Goal: Task Accomplishment & Management: Use online tool/utility

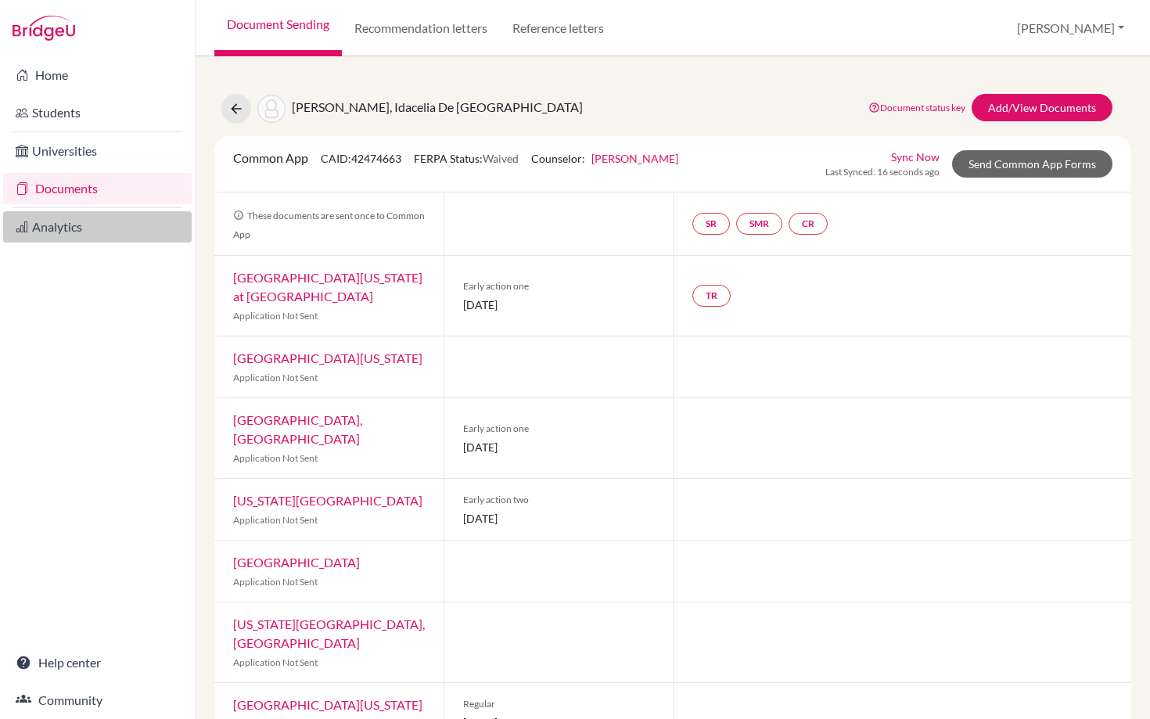
scroll to position [291, 0]
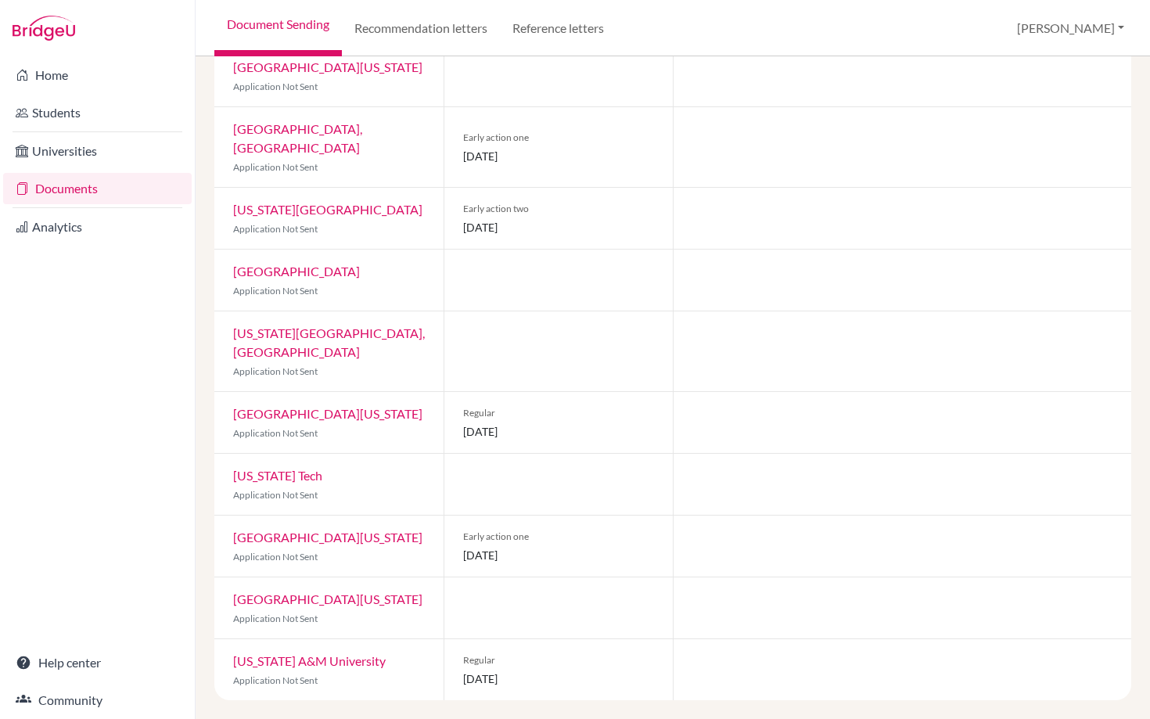
click at [61, 186] on link "Documents" at bounding box center [97, 188] width 188 height 31
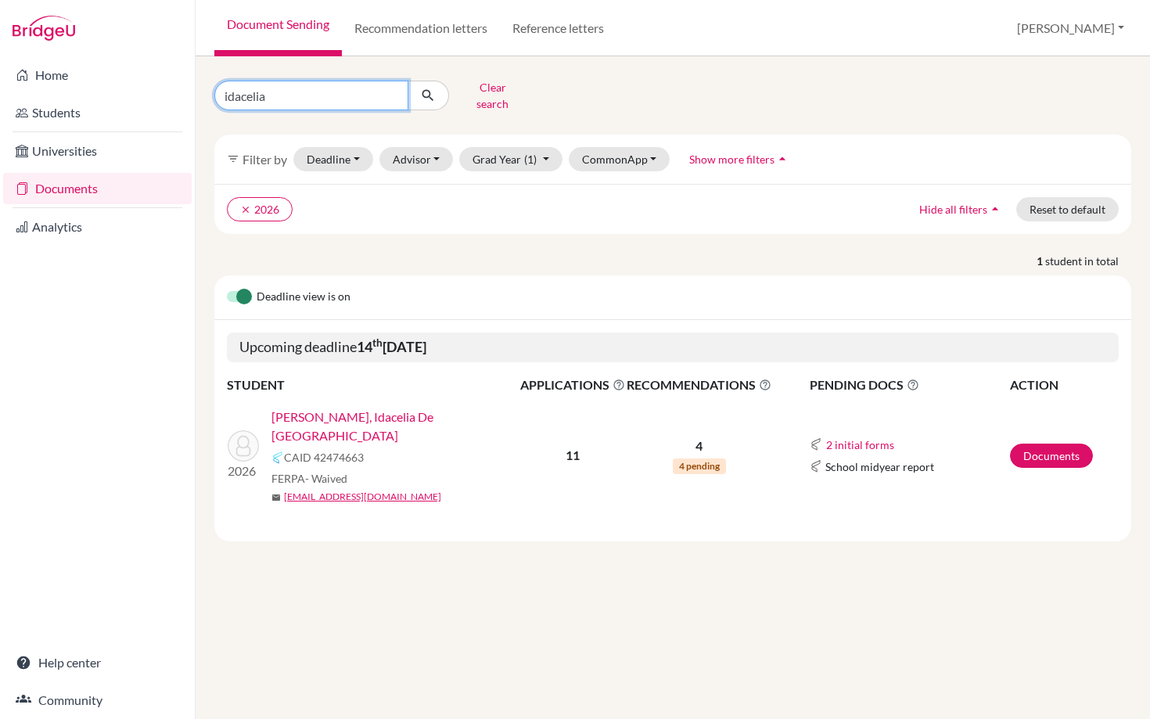
drag, startPoint x: 370, startPoint y: 84, endPoint x: 203, endPoint y: 84, distance: 167.4
click at [203, 84] on div "idacelia Clear search" at bounding box center [360, 95] width 314 height 41
type input "[PERSON_NAME]"
click button "submit" at bounding box center [427, 96] width 41 height 30
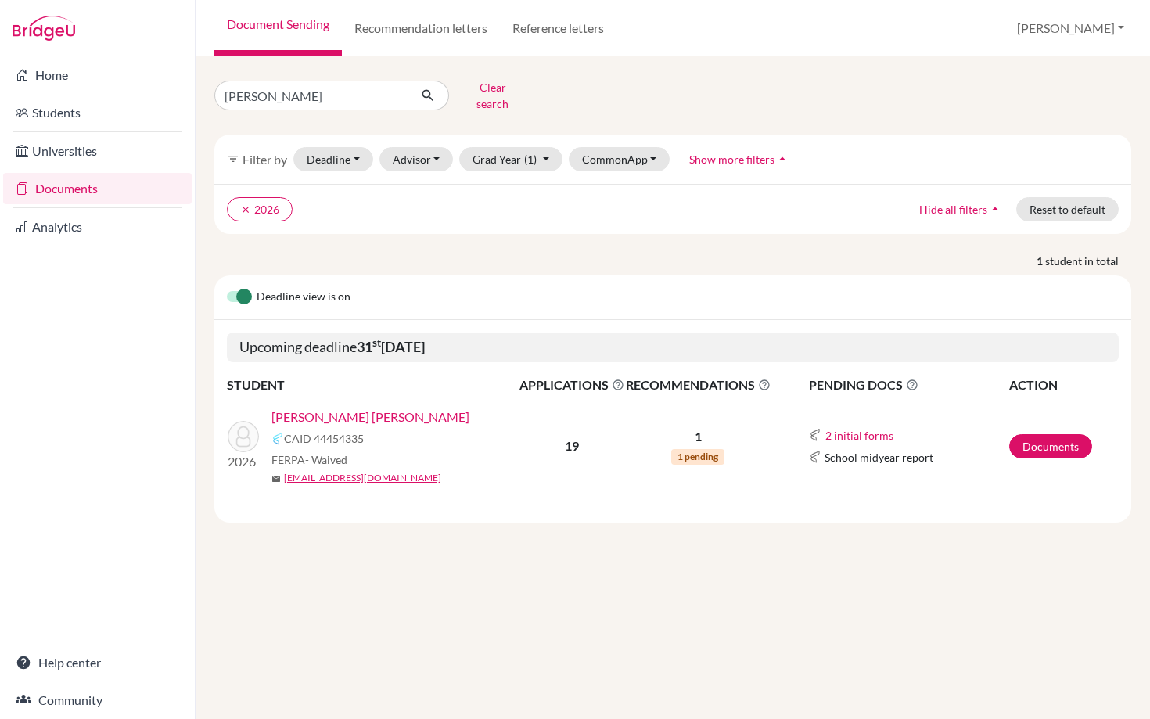
click at [366, 407] on link "[PERSON_NAME] [PERSON_NAME]" at bounding box center [370, 416] width 198 height 19
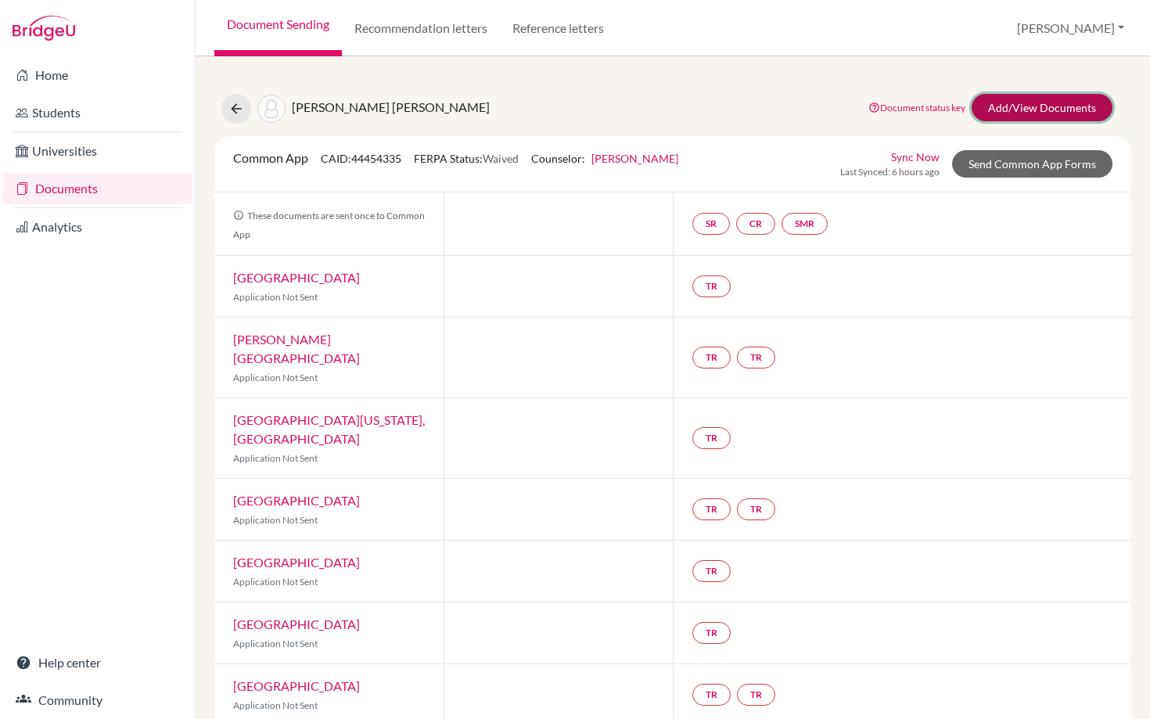
click at [1046, 107] on link "Add/View Documents" at bounding box center [1041, 107] width 141 height 27
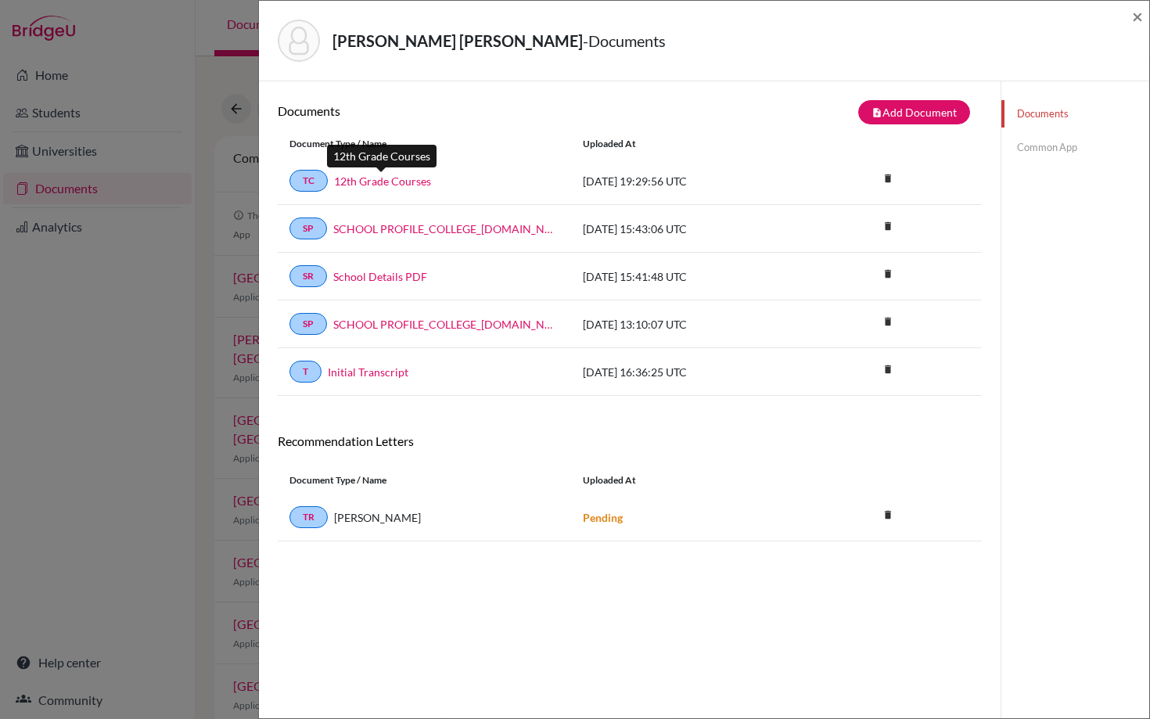
click at [384, 185] on link "12th Grade Courses" at bounding box center [382, 181] width 97 height 16
click at [64, 329] on div "Taboada Cuadra, Paulina - Documents × Documents note_add Add Document Document …" at bounding box center [575, 359] width 1150 height 719
